Goal: Task Accomplishment & Management: Manage account settings

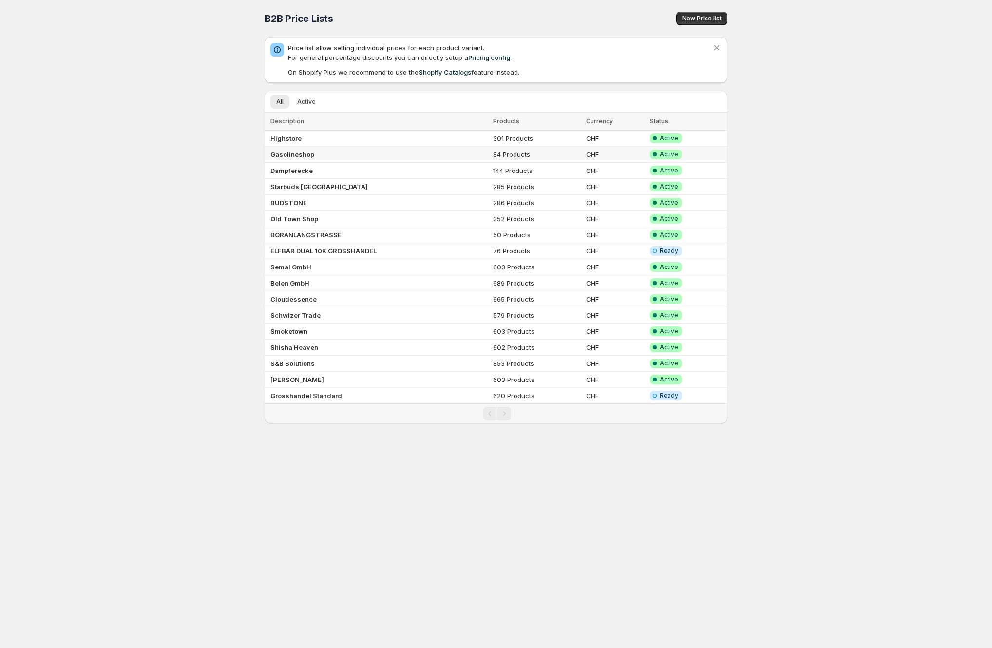
click at [325, 155] on td "Gasolineshop" at bounding box center [377, 155] width 226 height 16
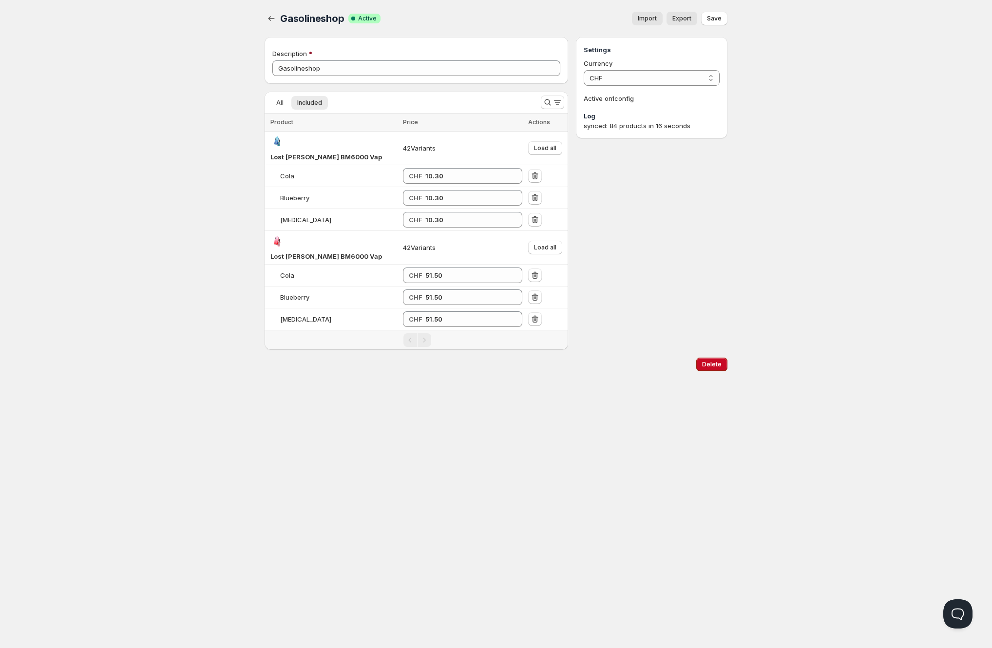
drag, startPoint x: 232, startPoint y: 173, endPoint x: 236, endPoint y: 160, distance: 14.2
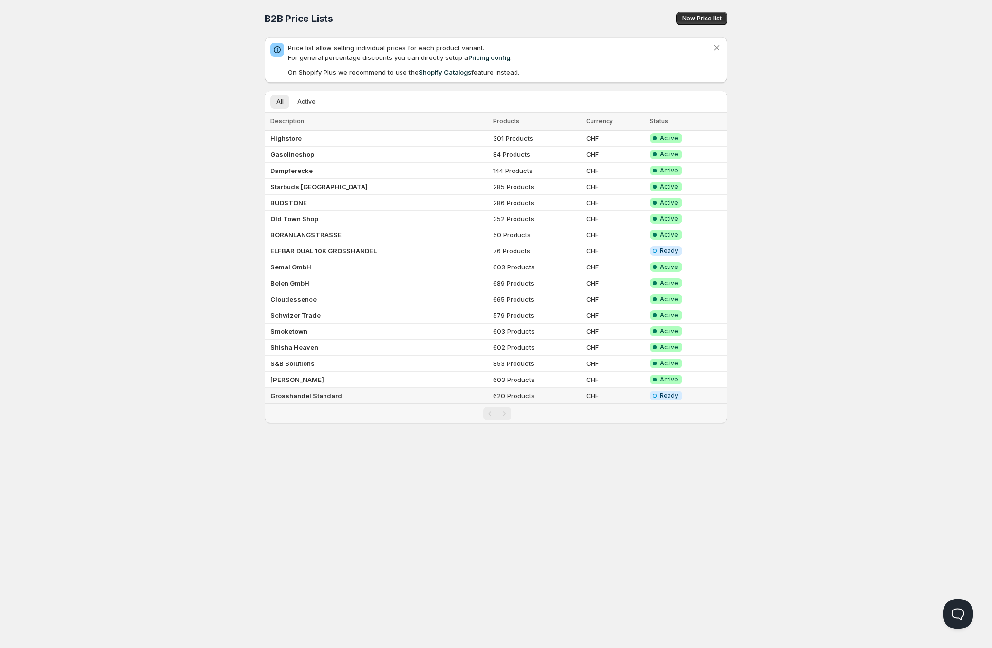
click at [469, 396] on td "Grosshandel Standard" at bounding box center [377, 396] width 226 height 16
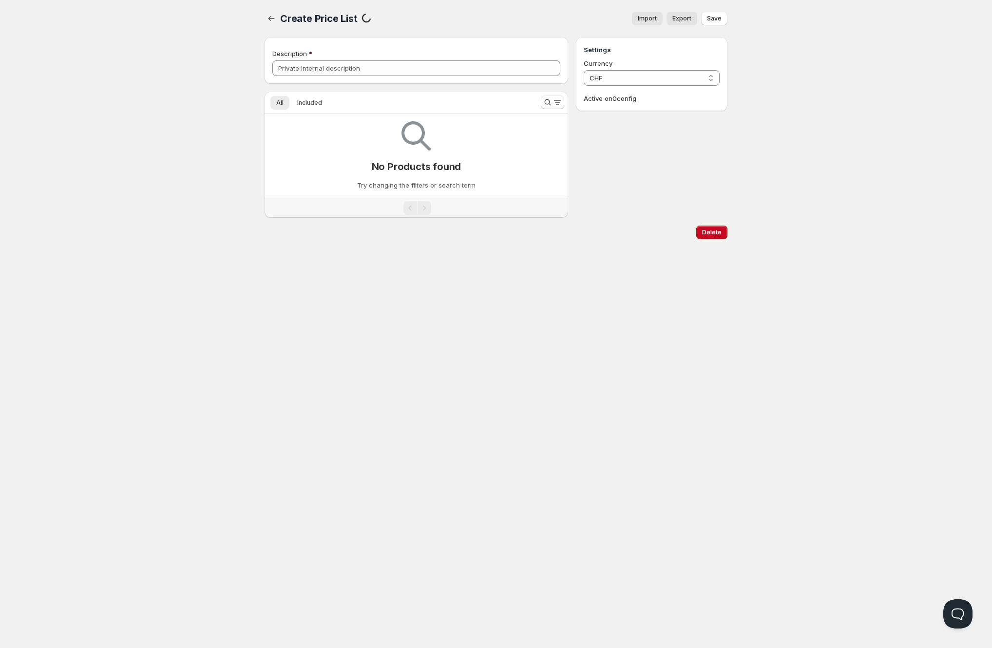
type input "Grosshandel Standard"
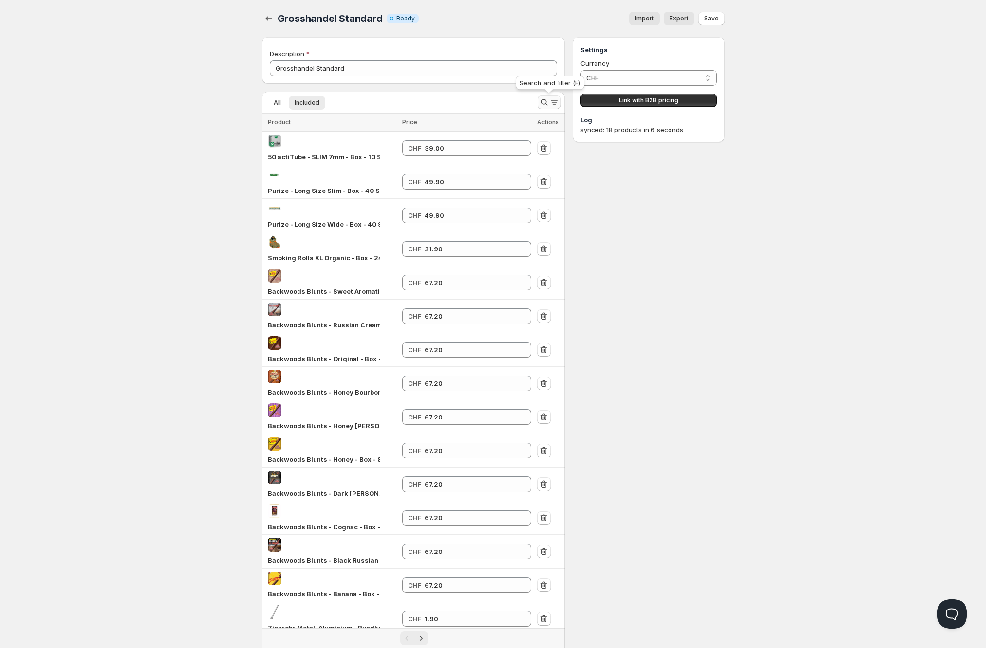
click at [544, 104] on icon "Search and filter results" at bounding box center [545, 102] width 10 height 10
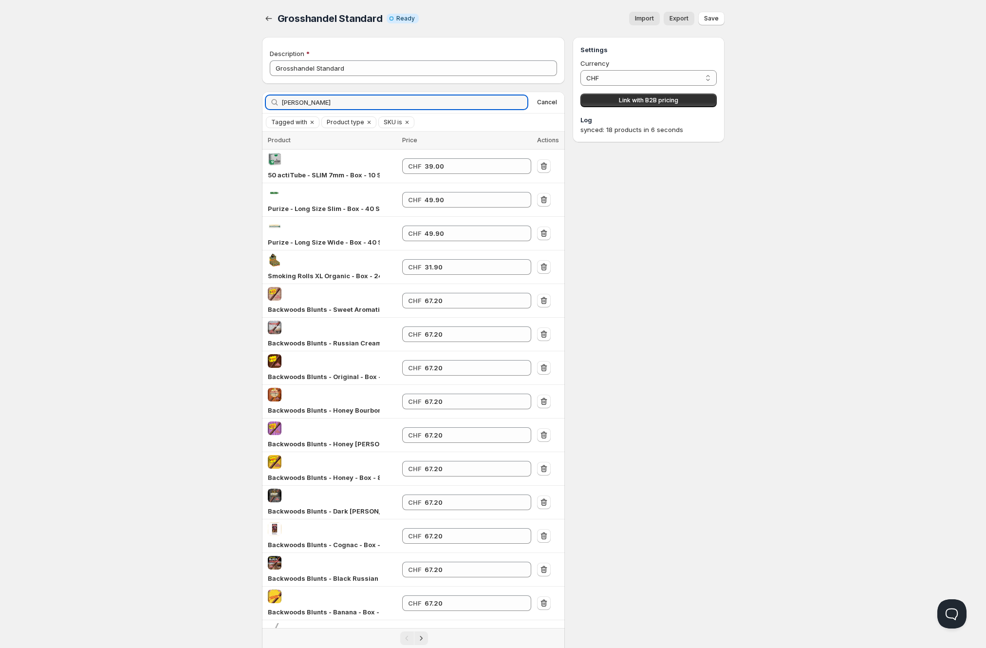
type input "[PERSON_NAME]"
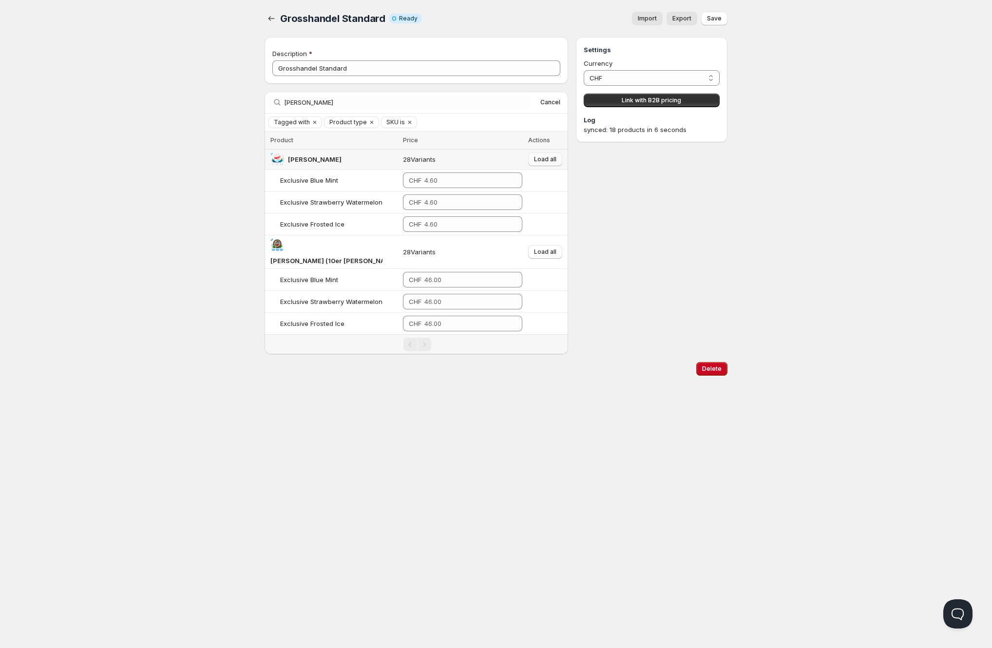
click at [539, 156] on span "Load all" at bounding box center [545, 159] width 22 height 8
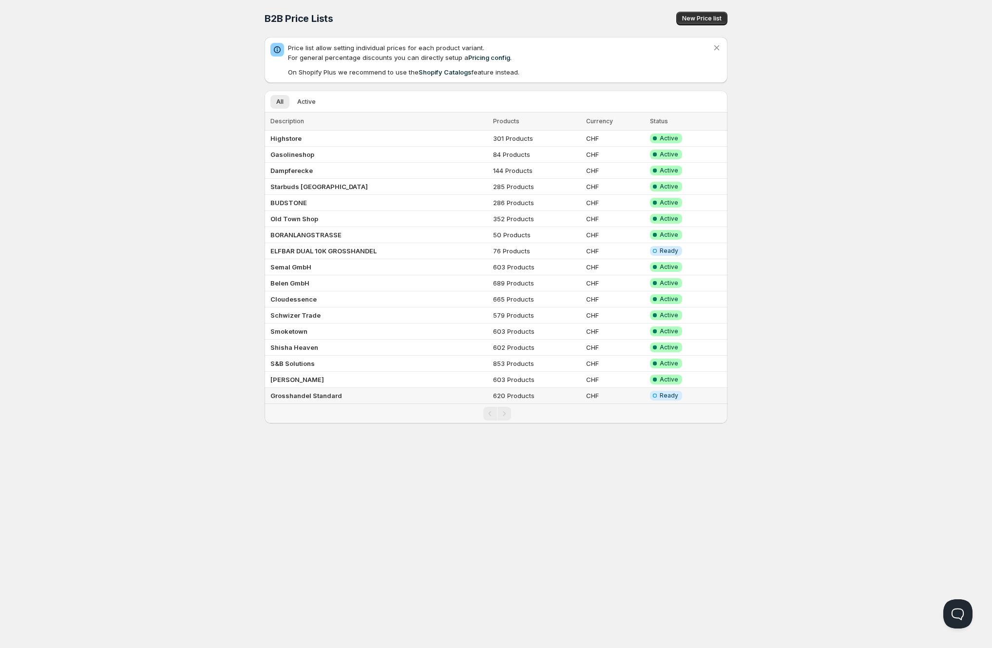
click at [359, 393] on td "Grosshandel Standard" at bounding box center [377, 396] width 226 height 16
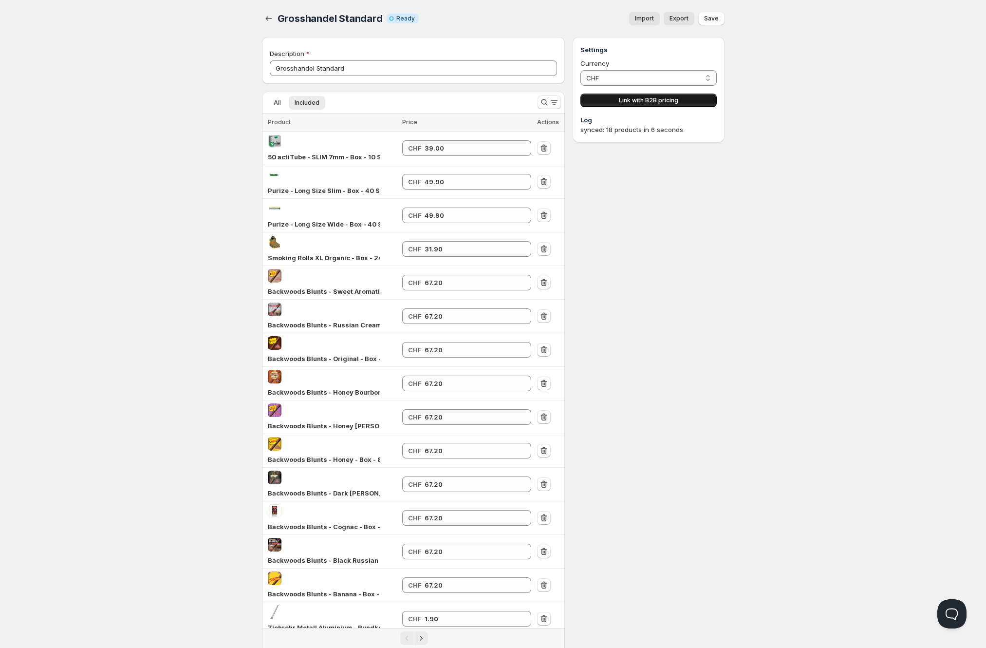
click at [627, 104] on span "Link with B2B pricing" at bounding box center [648, 100] width 59 height 8
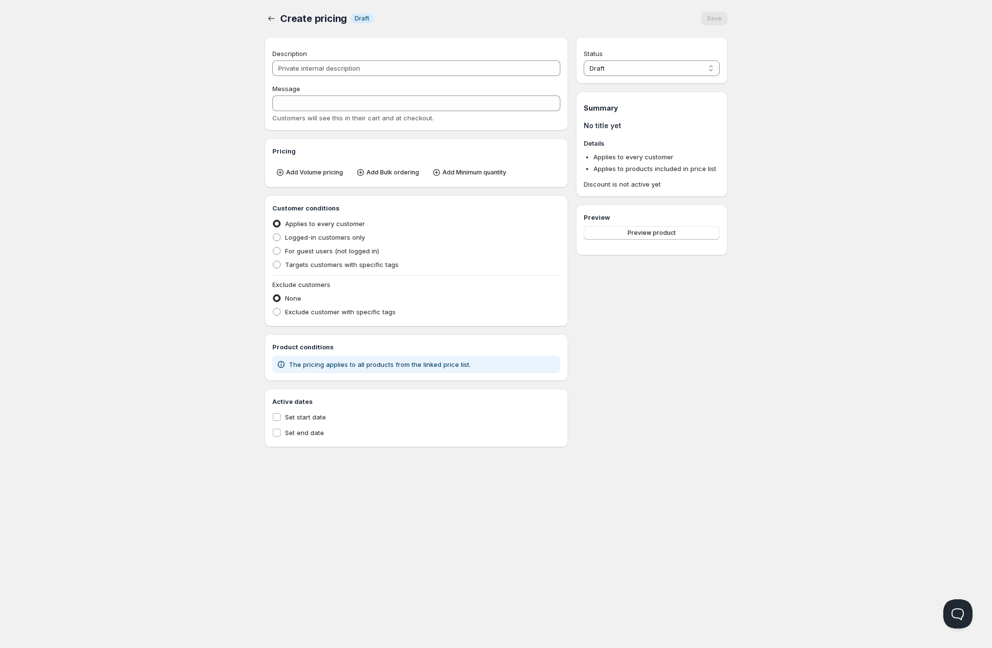
type input "PL Grosshandel Standard"
type input "PL_GROSSHANDEL_STANDARD"
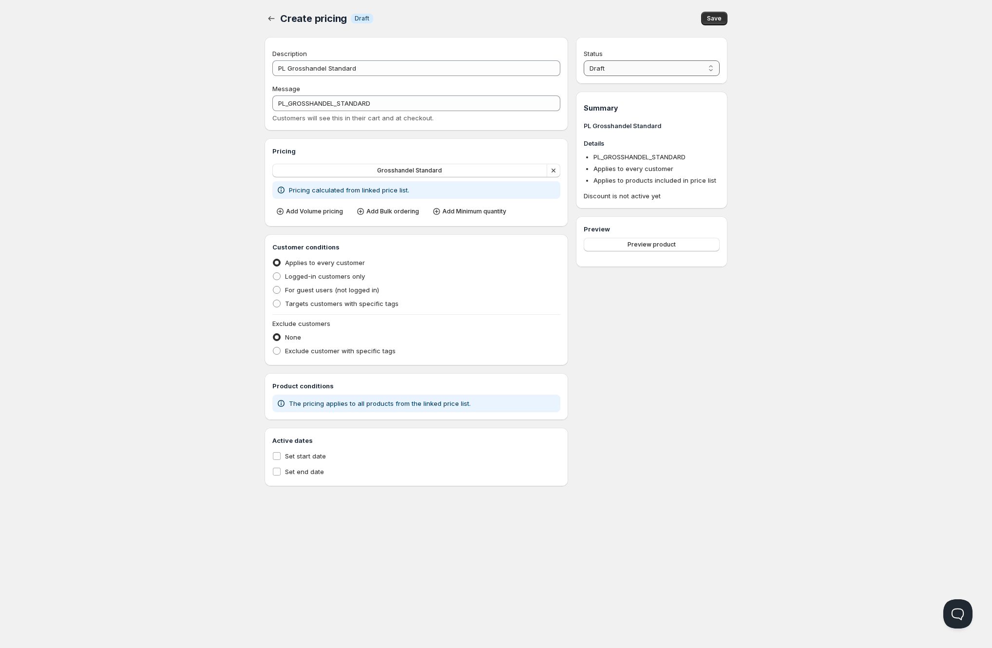
click at [617, 71] on select "Draft Active" at bounding box center [652, 68] width 136 height 16
select select "1"
click at [584, 60] on select "Draft Active" at bounding box center [652, 68] width 136 height 16
click at [719, 19] on span "Save" at bounding box center [714, 19] width 15 height 8
click at [298, 304] on span "Targets customers with specific tags" at bounding box center [341, 304] width 113 height 8
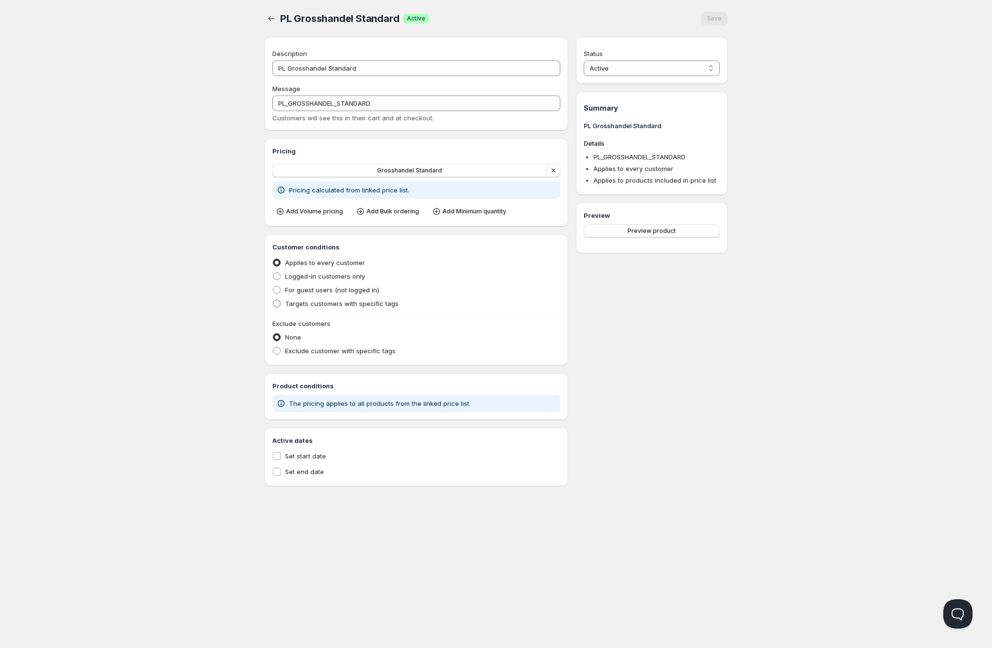
click at [273, 300] on input "Targets customers with specific tags" at bounding box center [273, 300] width 0 height 0
radio input "true"
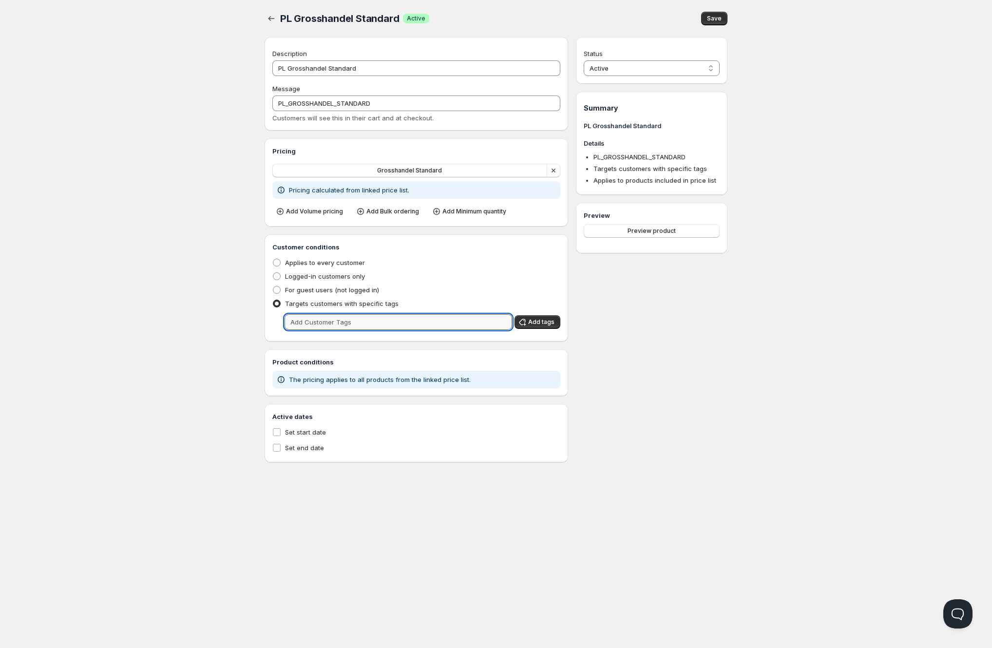
click at [393, 323] on input "text" at bounding box center [397, 322] width 227 height 16
type input "grosshandel"
click at [530, 319] on span "Add tags" at bounding box center [541, 322] width 26 height 8
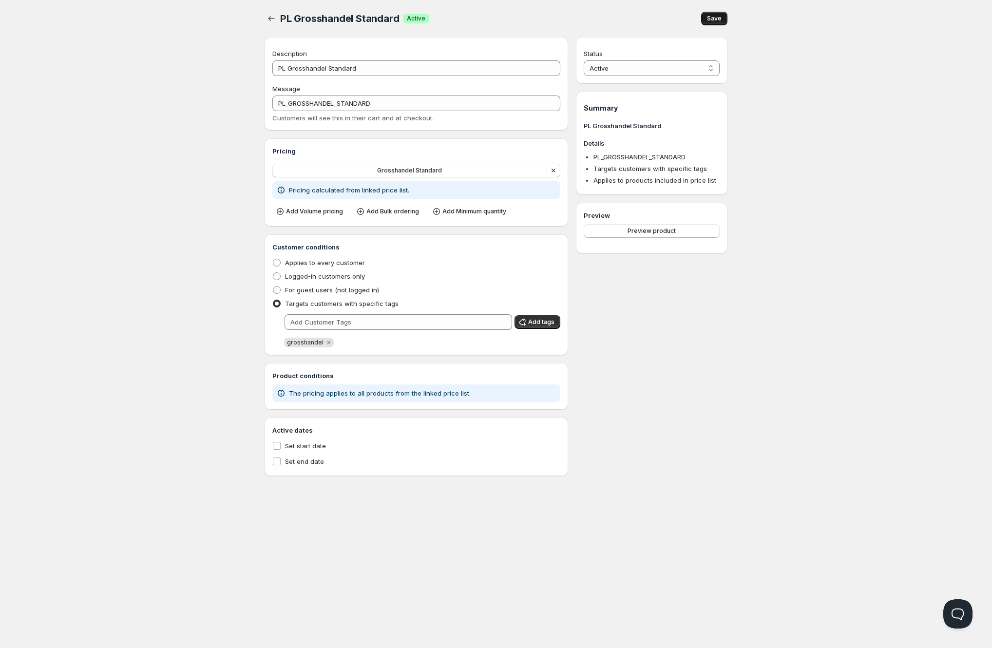
click at [723, 20] on button "Save" at bounding box center [714, 19] width 26 height 14
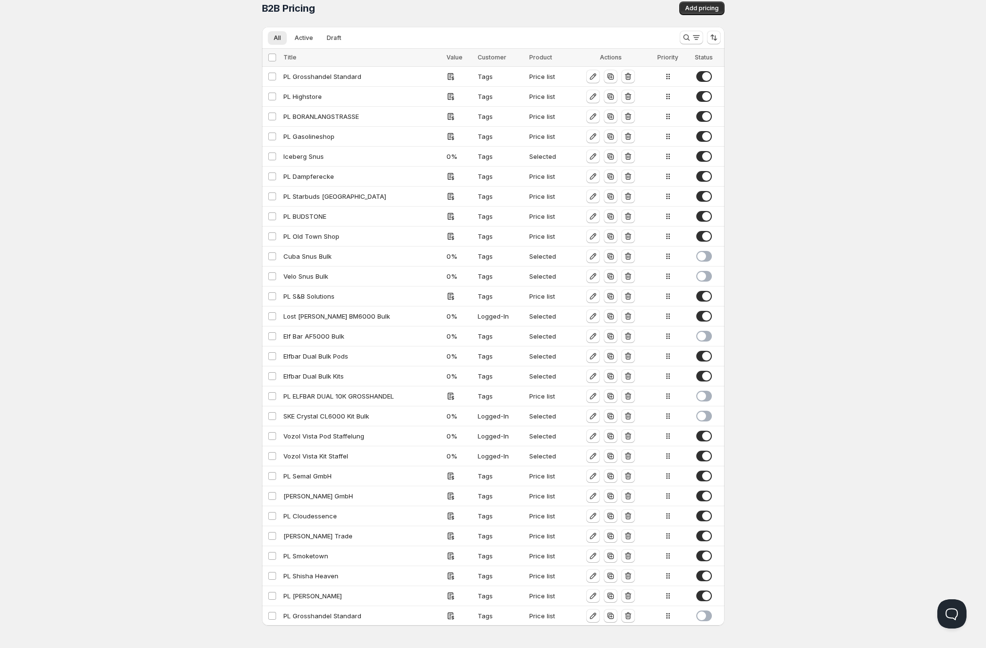
scroll to position [13, 0]
click at [337, 311] on div "Lost [PERSON_NAME] BM6000 Bulk" at bounding box center [362, 314] width 158 height 10
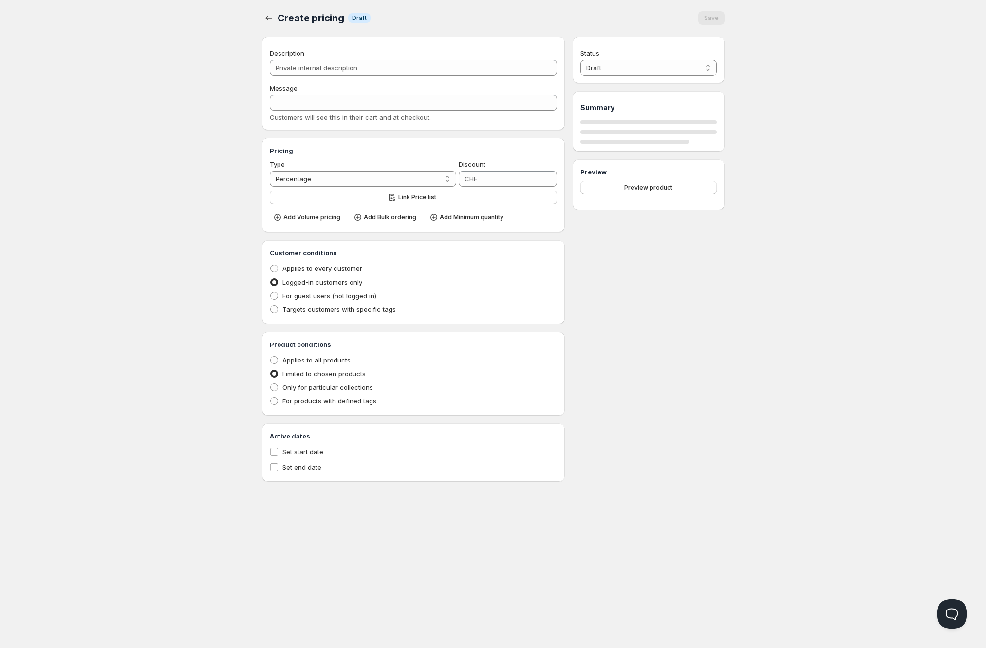
type input "Lost [PERSON_NAME] BM6000 Bulk"
type input "LOST_MARY_BM6000_BULK"
type input "0"
radio input "true"
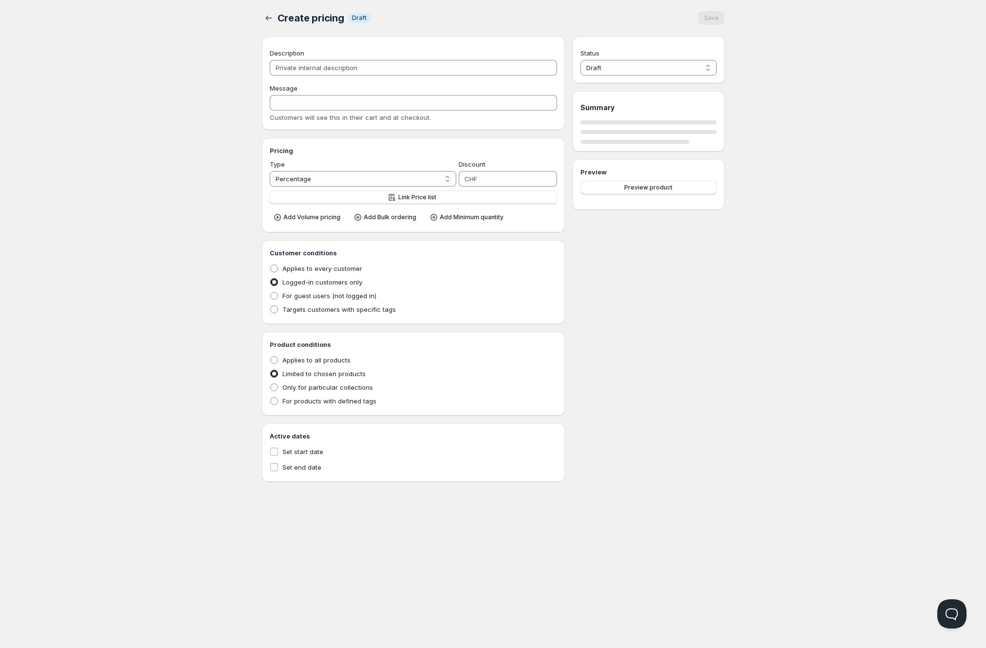
select select "1"
select select "CHF"
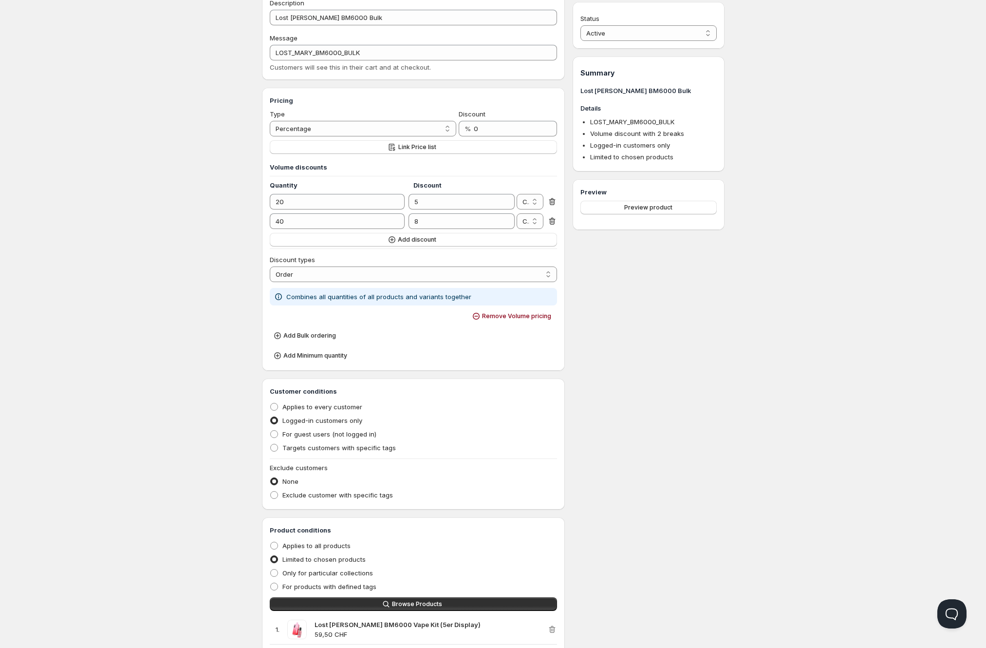
scroll to position [67, 0]
